Goal: Task Accomplishment & Management: Manage account settings

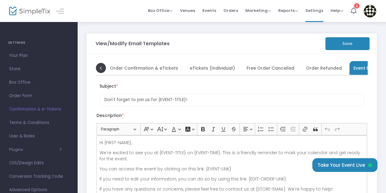
scroll to position [10, 0]
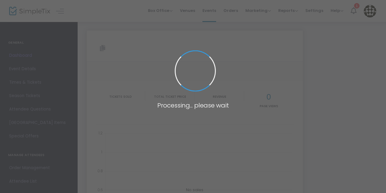
type input "[URL][DOMAIN_NAME]"
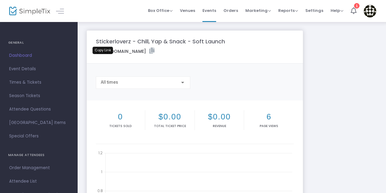
click at [149, 54] on icon at bounding box center [151, 51] width 5 height 6
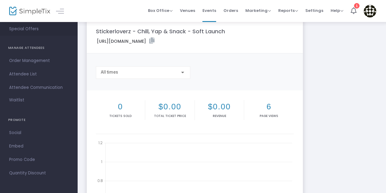
scroll to position [9, 0]
click at [21, 133] on span "Social" at bounding box center [38, 133] width 59 height 8
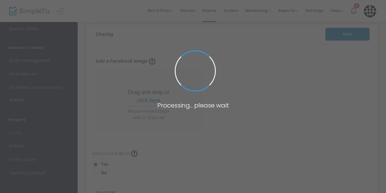
radio input "false"
radio input "true"
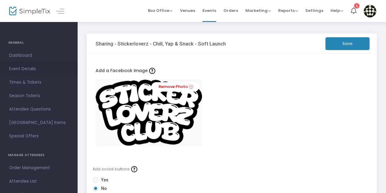
click at [26, 67] on span "Event Details" at bounding box center [38, 69] width 59 height 8
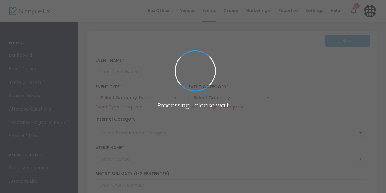
type input "Stickerloverz - Chill, Yap & Snack - Soft Launch"
type textarea "✨ Stickerloverz – Chill, Yap & Snack Club ✨A chill babes cosy social paradise. …"
checkbox input "true"
type input "[EMAIL_ADDRESS][DOMAIN_NAME]"
type input "BUY TICKETS"
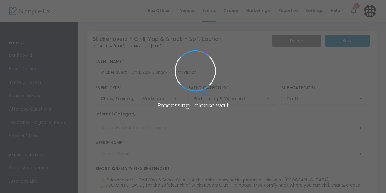
type input "Little Homey Cafe"
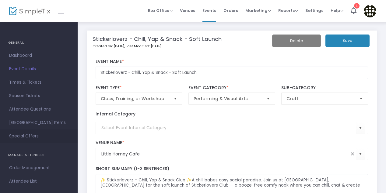
click at [33, 135] on span "Special Offers" at bounding box center [38, 136] width 59 height 8
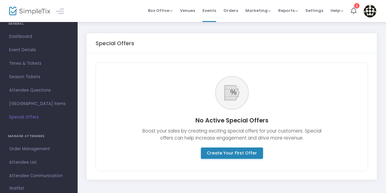
scroll to position [19, 0]
click at [41, 102] on span "[GEOGRAPHIC_DATA] Items" at bounding box center [38, 103] width 59 height 8
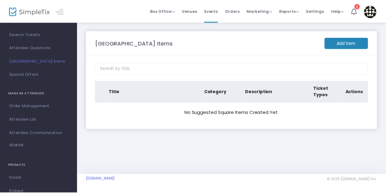
scroll to position [62, 0]
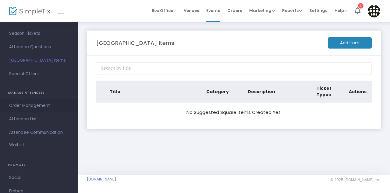
click at [42, 107] on span "Order Management" at bounding box center [38, 105] width 59 height 8
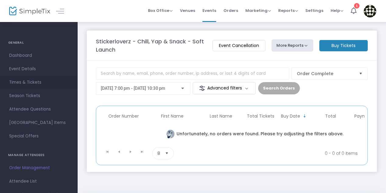
click at [21, 80] on span "Times & Tickets" at bounding box center [38, 82] width 59 height 8
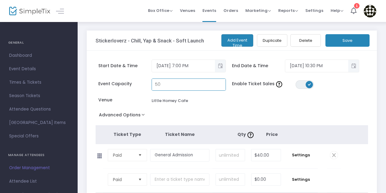
click at [156, 84] on input "50" at bounding box center [189, 85] width 74 height 12
click at [167, 85] on input "50" at bounding box center [189, 85] width 74 height 12
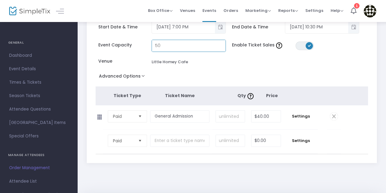
scroll to position [44, 0]
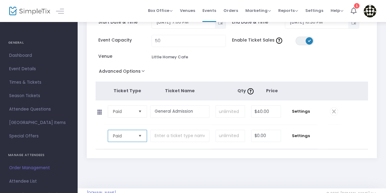
click at [121, 138] on span "Paid" at bounding box center [123, 136] width 20 height 6
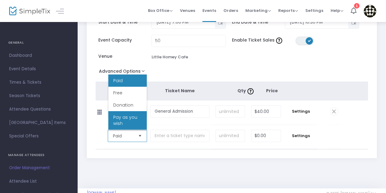
click at [124, 122] on span "Pay as you wish" at bounding box center [127, 120] width 29 height 12
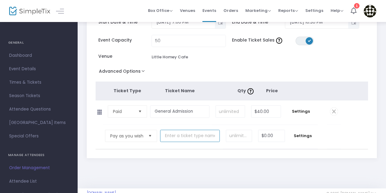
click at [180, 137] on input "text" at bounding box center [190, 136] width 60 height 12
click at [309, 134] on span "Settings" at bounding box center [303, 136] width 24 height 6
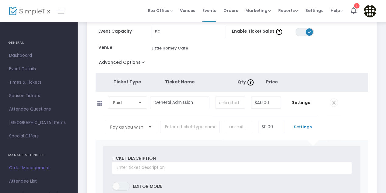
scroll to position [56, 0]
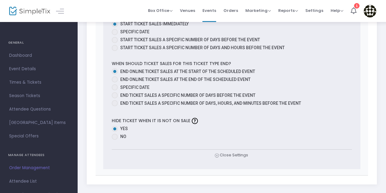
scroll to position [394, 0]
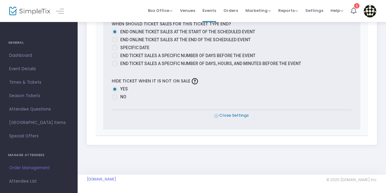
click at [227, 114] on span "Close Settings" at bounding box center [232, 115] width 34 height 6
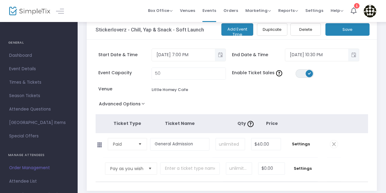
scroll to position [0, 0]
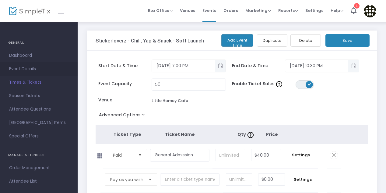
click at [26, 69] on span "Event Details" at bounding box center [38, 69] width 59 height 8
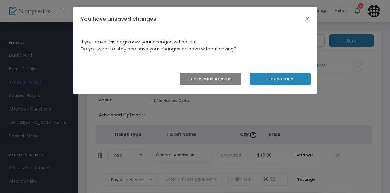
click at [223, 77] on button "Leave without Saving" at bounding box center [210, 79] width 61 height 12
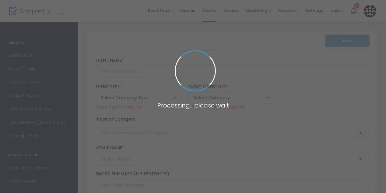
type input "Stickerloverz - Chill, Yap & Snack - Soft Launch"
type textarea "✨ Stickerloverz – Chill, Yap & Snack Club ✨A chill babes cosy social paradise. …"
checkbox input "true"
type input "[EMAIL_ADDRESS][DOMAIN_NAME]"
type input "BUY TICKETS"
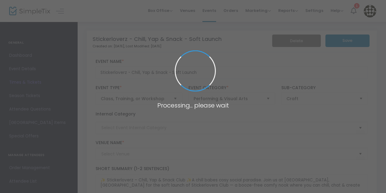
type input "Little Homey Cafe"
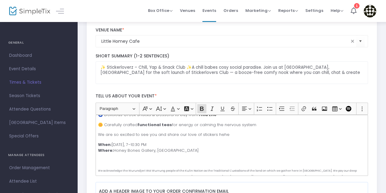
scroll to position [138, 0]
click at [182, 145] on p "When: [DATE], 7–10:30 PM Where: [GEOGRAPHIC_DATA], [GEOGRAPHIC_DATA]" at bounding box center [232, 147] width 268 height 12
click at [229, 131] on p "We are so excited to see you and share our love of stickers hehe" at bounding box center [232, 134] width 268 height 6
click at [98, 157] on p "Rich Text Editor, main" at bounding box center [232, 160] width 268 height 6
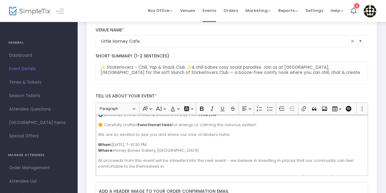
click at [174, 157] on p "All proceeds from this event will be intvested into the next event - we believe…" at bounding box center [232, 163] width 268 height 12
click at [193, 160] on p "All proceeds from this event will be invested into the next event - we believe …" at bounding box center [232, 163] width 268 height 12
click at [182, 157] on p "All proceeds from this event will be invested into the next event - we believe …" at bounding box center [232, 163] width 268 height 12
drag, startPoint x: 203, startPoint y: 154, endPoint x: 210, endPoint y: 154, distance: 6.7
click at [210, 157] on p "All proceeds from this event will be invested back into the next event - we bel…" at bounding box center [232, 163] width 268 height 12
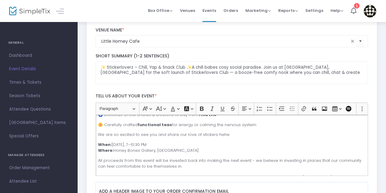
click at [249, 157] on p "All proceeds from this event will be invested back into making the next event -…" at bounding box center [232, 163] width 268 height 12
click at [263, 159] on p "All proceeds from this event will be invested back into making the next event e…" at bounding box center [232, 163] width 268 height 12
drag, startPoint x: 335, startPoint y: 154, endPoint x: 354, endPoint y: 154, distance: 18.6
click at [354, 157] on p "All proceeds from this event will be invested back into making the next event e…" at bounding box center [232, 163] width 268 height 12
click at [254, 157] on p "All proceeds from this event will be invested back into making the next event e…" at bounding box center [232, 163] width 268 height 12
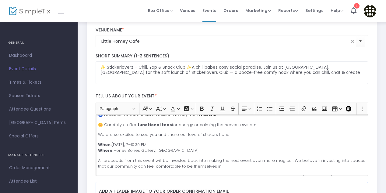
click at [226, 162] on p "All proceeds from this event will be invested back into making the next event e…" at bounding box center [232, 163] width 268 height 12
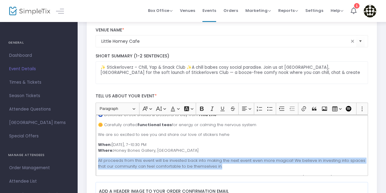
drag, startPoint x: 98, startPoint y: 154, endPoint x: 224, endPoint y: 163, distance: 125.5
click at [224, 163] on div "✨ Stickerloverz – Chill, Yap & Snack Club ✨ A chill babes cosy paradise of art,…" at bounding box center [232, 145] width 273 height 61
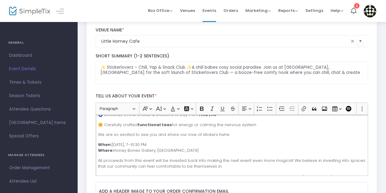
click at [220, 161] on p "All proceeds from this event will be invested back into making the next event e…" at bounding box center [232, 163] width 268 height 12
click at [181, 161] on p "All proceeds from this event will be invested back into making the next event e…" at bounding box center [232, 163] width 268 height 12
click at [147, 160] on p "All proceeds from this event will be invested back into making the next event e…" at bounding box center [232, 163] width 268 height 12
click at [185, 160] on p "All proceeds from this event will be invested back into making the next event e…" at bounding box center [232, 163] width 268 height 12
click at [243, 161] on p "All proceeds from this event will be invested back into making the next event e…" at bounding box center [232, 163] width 268 height 12
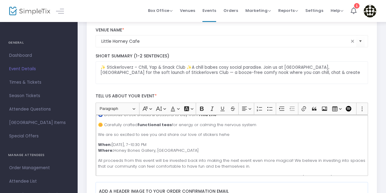
click at [180, 160] on p "All proceeds from this event will be invested back into making the next event e…" at bounding box center [232, 163] width 268 height 12
click at [252, 160] on p "All proceeds from this event will be invested back into making the next event e…" at bounding box center [232, 163] width 268 height 12
drag, startPoint x: 257, startPoint y: 163, endPoint x: 97, endPoint y: 153, distance: 159.9
click at [97, 153] on div "✨ Stickerloverz – Chill, Yap & Snack Club ✨ A chill babes cosy paradise of art,…" at bounding box center [232, 145] width 273 height 61
copy p "All proceeds from this event will be invested back into making the next event e…"
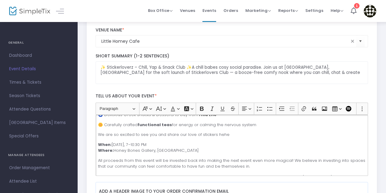
click at [271, 159] on p "All proceeds from this event will be invested back into making the next event e…" at bounding box center [232, 163] width 268 height 12
drag, startPoint x: 290, startPoint y: 153, endPoint x: 293, endPoint y: 158, distance: 5.7
click at [293, 158] on p "All proceeds from this event will be invested back into making the next event e…" at bounding box center [232, 163] width 268 height 12
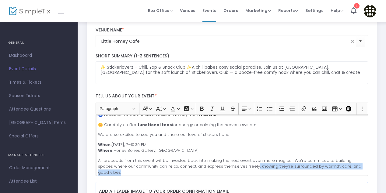
drag, startPoint x: 363, startPoint y: 159, endPoint x: 240, endPoint y: 163, distance: 122.8
click at [239, 162] on div "✨ Stickerloverz – Chill, Yap & Snack Club ✨ A chill babes cosy paradise of art,…" at bounding box center [232, 145] width 273 height 61
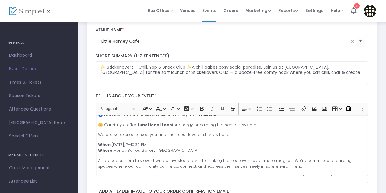
click at [243, 157] on p "All proceeds from this event will be invested back into making the next event e…" at bounding box center [232, 163] width 268 height 12
click at [301, 162] on p "All proceeds from this event will be invested back into making the next event e…" at bounding box center [232, 163] width 268 height 12
click at [289, 157] on p "All proceeds from this event will be invested back into making the next event e…" at bounding box center [232, 163] width 268 height 12
click at [292, 159] on p "All proceeds from this event will be invested back into making the next event e…" at bounding box center [232, 163] width 268 height 12
drag, startPoint x: 346, startPoint y: 154, endPoint x: 362, endPoint y: 154, distance: 16.8
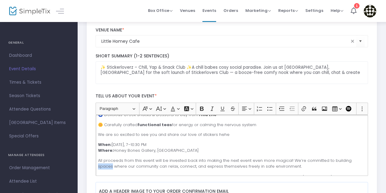
click at [362, 154] on div "✨ Stickerloverz – Chill, Yap & Snack Club ✨ A chill babes cosy paradise of art,…" at bounding box center [232, 145] width 273 height 61
click at [350, 159] on p "All proceeds from this event will be invested back into making the next event e…" at bounding box center [232, 163] width 268 height 12
drag, startPoint x: 282, startPoint y: 161, endPoint x: 239, endPoint y: 161, distance: 42.7
click at [239, 161] on p "All proceeds from this event will be invested back into making the next event e…" at bounding box center [232, 163] width 268 height 12
click at [190, 160] on p "All proceeds from this event will be invested back into making the next event e…" at bounding box center [232, 163] width 268 height 12
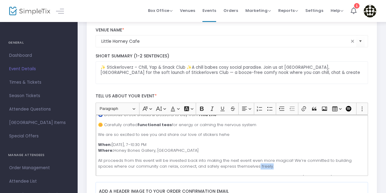
drag, startPoint x: 240, startPoint y: 160, endPoint x: 259, endPoint y: 160, distance: 19.5
click at [259, 160] on p "All proceeds from this event will be invested back into making the next event e…" at bounding box center [232, 163] width 268 height 12
click at [198, 165] on div "✨ Stickerloverz – Chill, Yap & Snack Club ✨ A chill babes cosy paradise of art,…" at bounding box center [232, 145] width 273 height 61
click at [245, 161] on p "All proceeds from this event will be invested back into making the next event e…" at bounding box center [232, 163] width 268 height 12
click at [271, 157] on p "All proceeds from this event will be invested back into making the next event e…" at bounding box center [232, 163] width 268 height 12
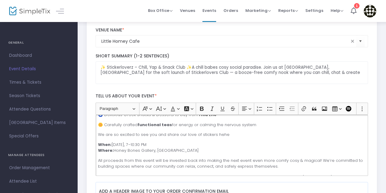
click at [284, 157] on p "All proceeds from this event will be invested back into making the next event e…" at bounding box center [232, 163] width 268 height 12
click at [293, 158] on p "All proceeds from this event will be invested back into making the next event e…" at bounding box center [232, 163] width 268 height 12
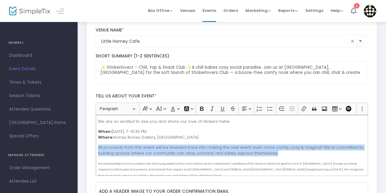
drag, startPoint x: 278, startPoint y: 146, endPoint x: 88, endPoint y: 140, distance: 189.6
click at [151, 110] on button "Font Family Font Family" at bounding box center [147, 108] width 12 height 9
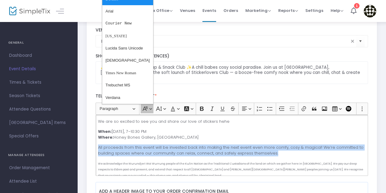
click at [151, 110] on button "Font Family Font Family" at bounding box center [147, 108] width 12 height 9
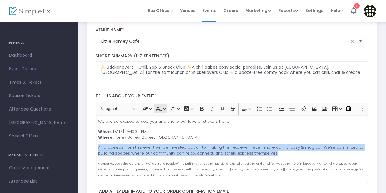
click at [163, 107] on button "Font Size Font Size" at bounding box center [160, 108] width 12 height 9
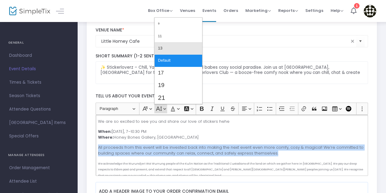
click at [164, 52] on button "13" at bounding box center [179, 48] width 48 height 12
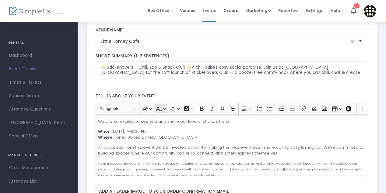
click at [163, 108] on button "Font Size Font Size" at bounding box center [160, 108] width 12 height 9
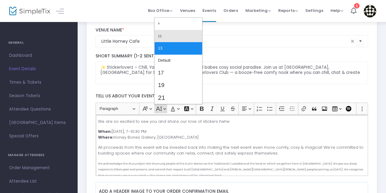
click at [167, 37] on button "11" at bounding box center [179, 36] width 48 height 12
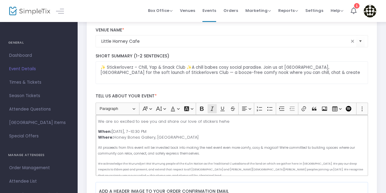
click at [212, 109] on icon "Editor toolbar" at bounding box center [212, 108] width 3 height 4
click at [212, 105] on icon "Editor toolbar" at bounding box center [212, 108] width 6 height 6
click at [213, 105] on icon "Editor toolbar" at bounding box center [212, 108] width 6 height 6
click at [218, 147] on p "All proceeds from this event will be invested back into making the next event e…" at bounding box center [232, 150] width 268 height 12
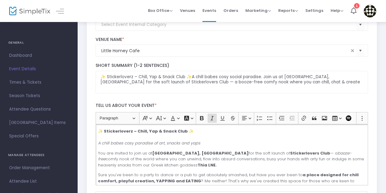
scroll to position [0, 0]
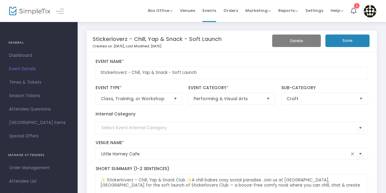
click at [351, 40] on button "Save" at bounding box center [348, 40] width 44 height 12
